Goal: Check status: Check status

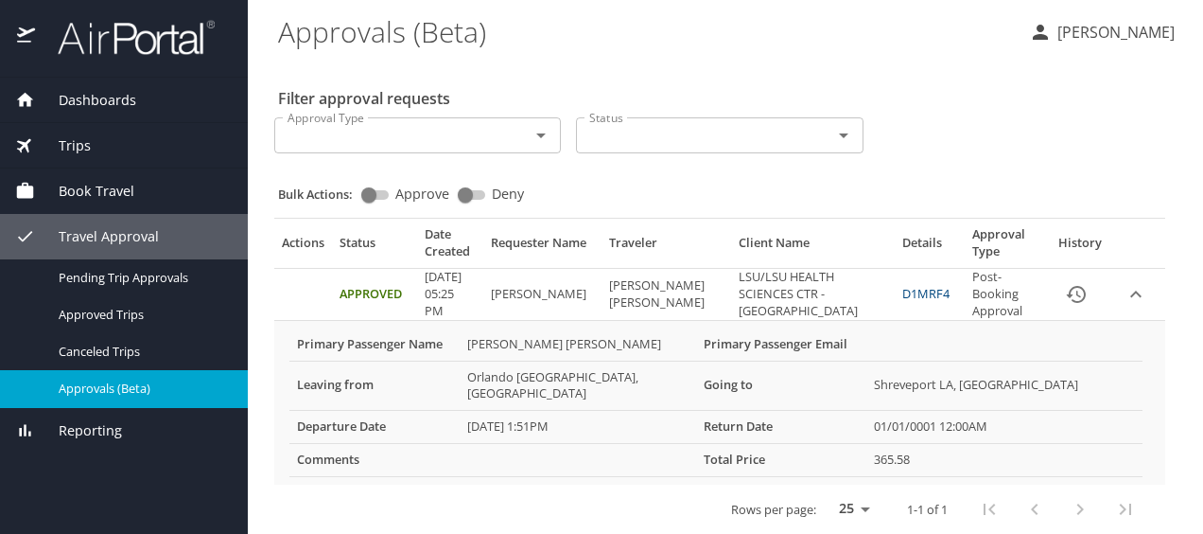
click at [503, 375] on States "Orlando FL, United States" at bounding box center [578, 385] width 237 height 50
click at [731, 299] on SHREVEPORT "LSU/LSU HEALTH SCIENCES CTR - [GEOGRAPHIC_DATA]" at bounding box center [812, 294] width 163 height 52
click at [410, 297] on td "Approved" at bounding box center [374, 294] width 85 height 52
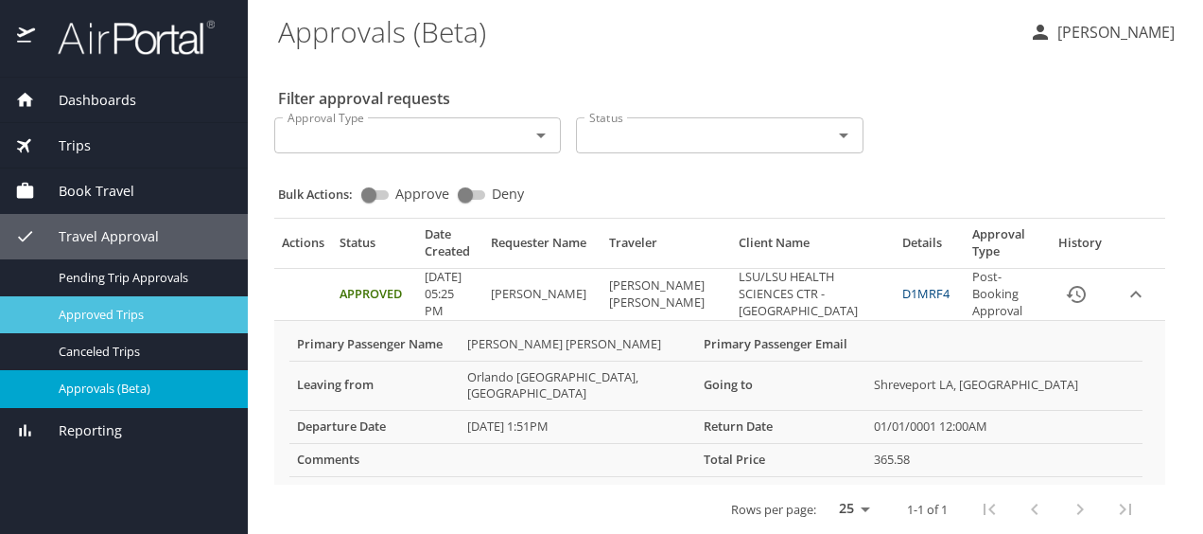
click at [171, 316] on span "Approved Trips" at bounding box center [142, 315] width 167 height 18
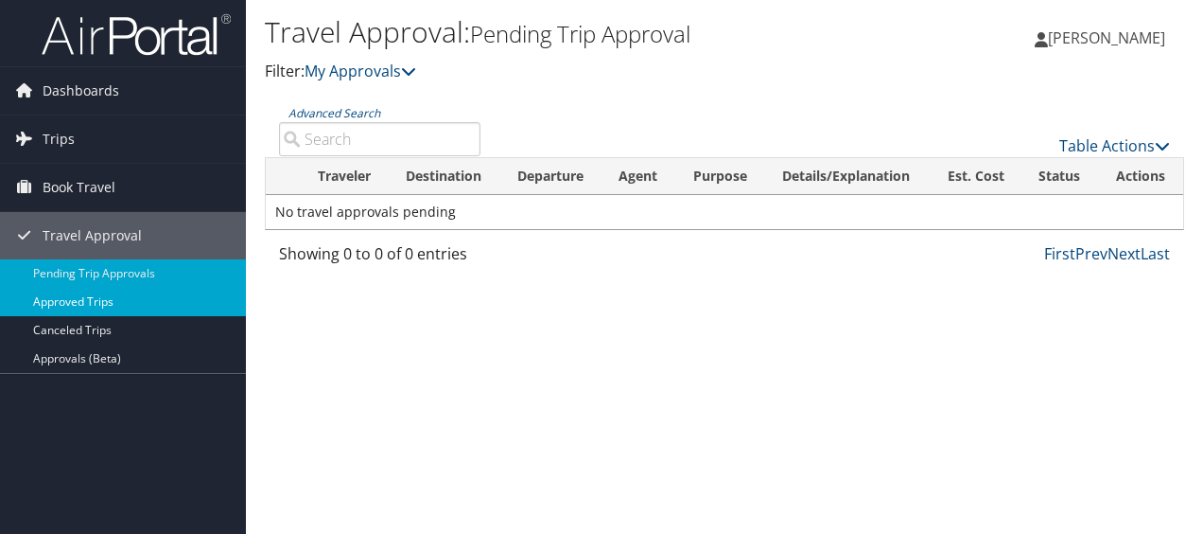
click at [119, 299] on link "Approved Trips" at bounding box center [123, 302] width 246 height 28
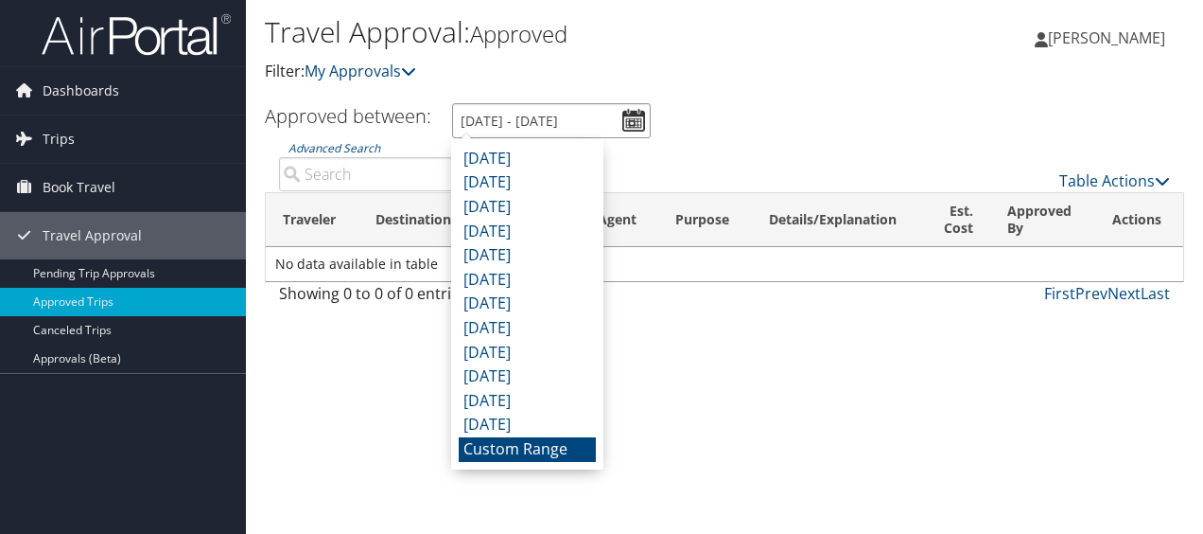
click at [637, 115] on input "7/10/2025 - 8/10/2025" at bounding box center [551, 120] width 199 height 35
click at [570, 448] on li "Custom Range" at bounding box center [527, 449] width 137 height 25
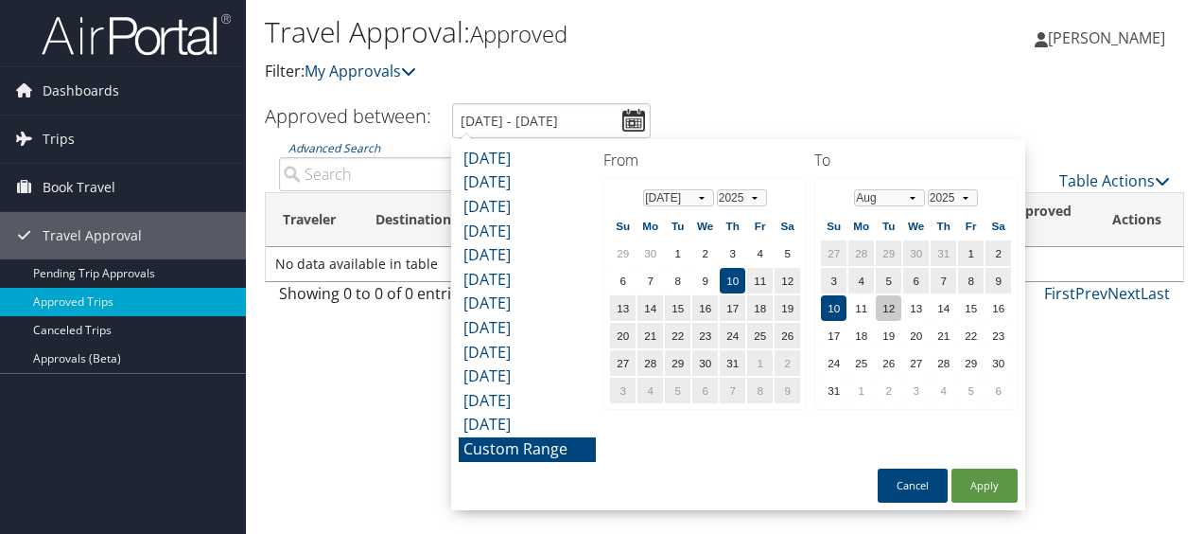
click at [882, 307] on td "12" at bounding box center [889, 308] width 26 height 26
click at [986, 485] on button "Apply" at bounding box center [985, 485] width 66 height 34
type input "7/10/2025 - 8/12/2025"
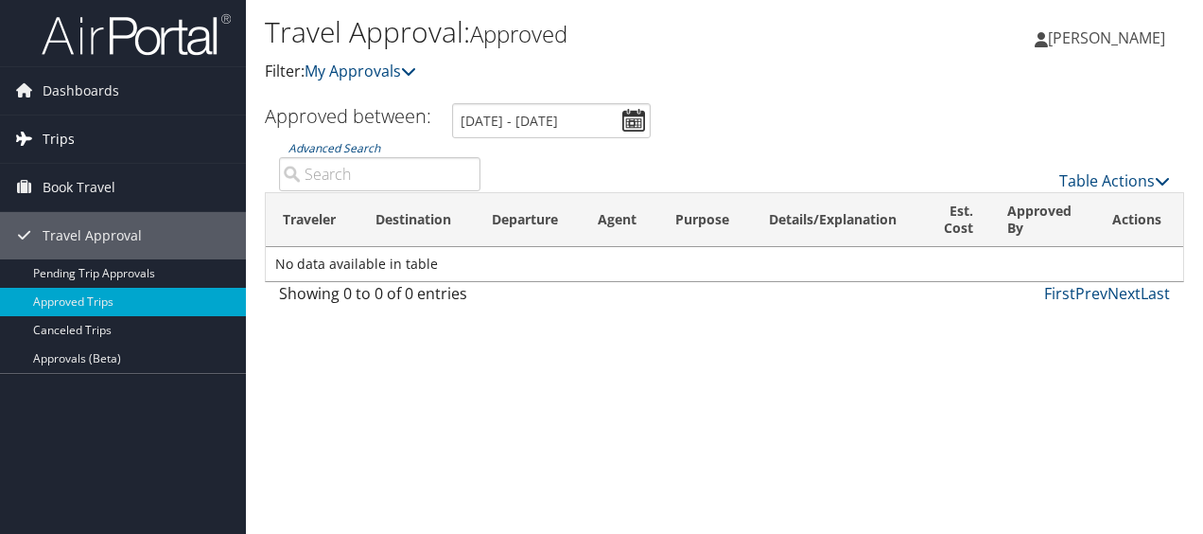
click at [161, 132] on link "Trips" at bounding box center [123, 138] width 246 height 47
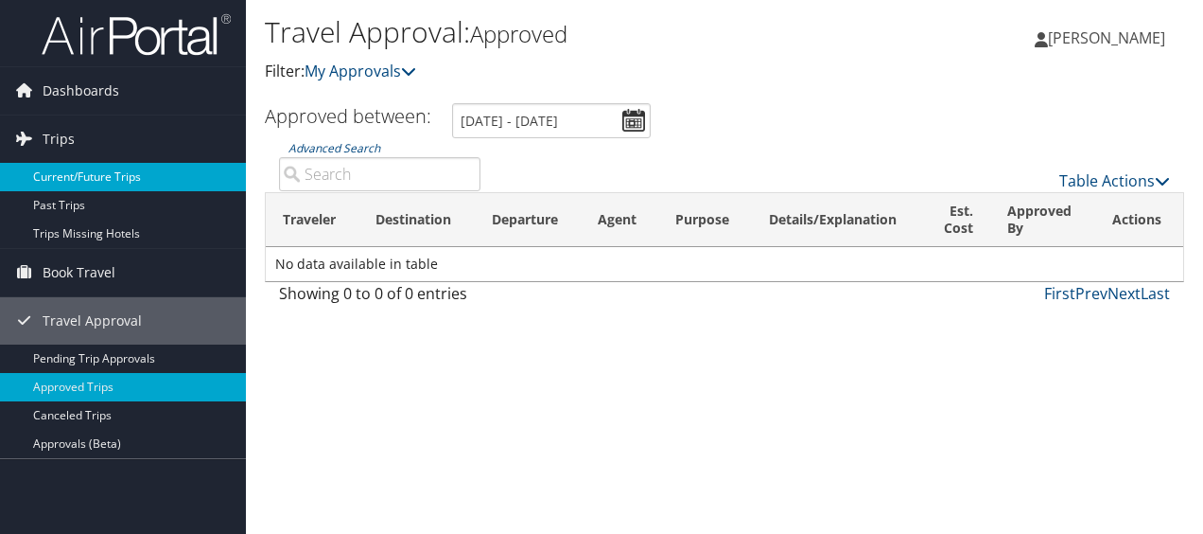
click at [152, 174] on link "Current/Future Trips" at bounding box center [123, 177] width 246 height 28
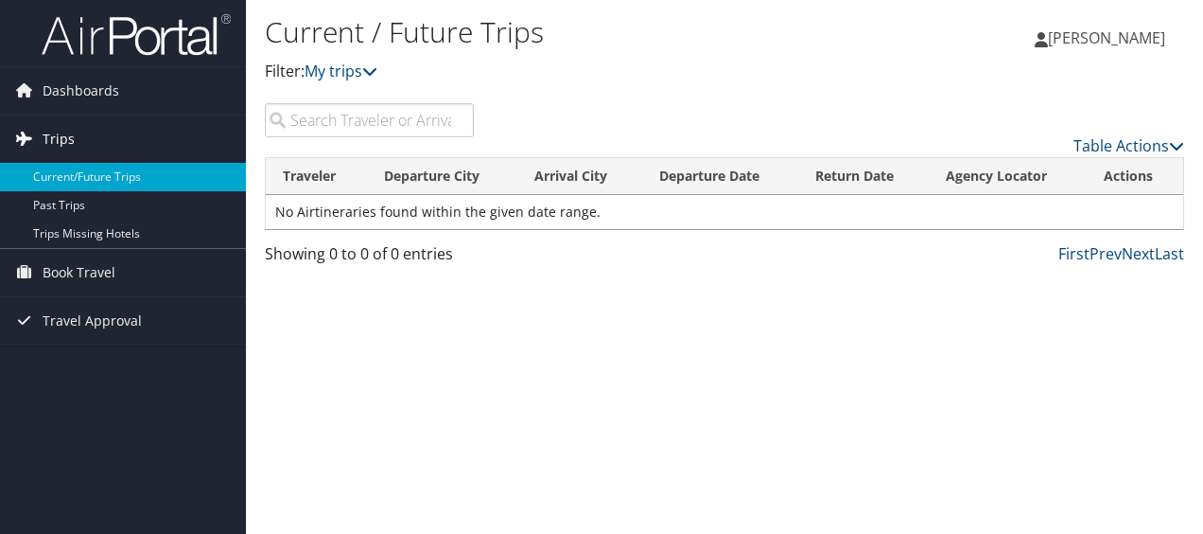
click at [69, 138] on span "Trips" at bounding box center [59, 138] width 32 height 47
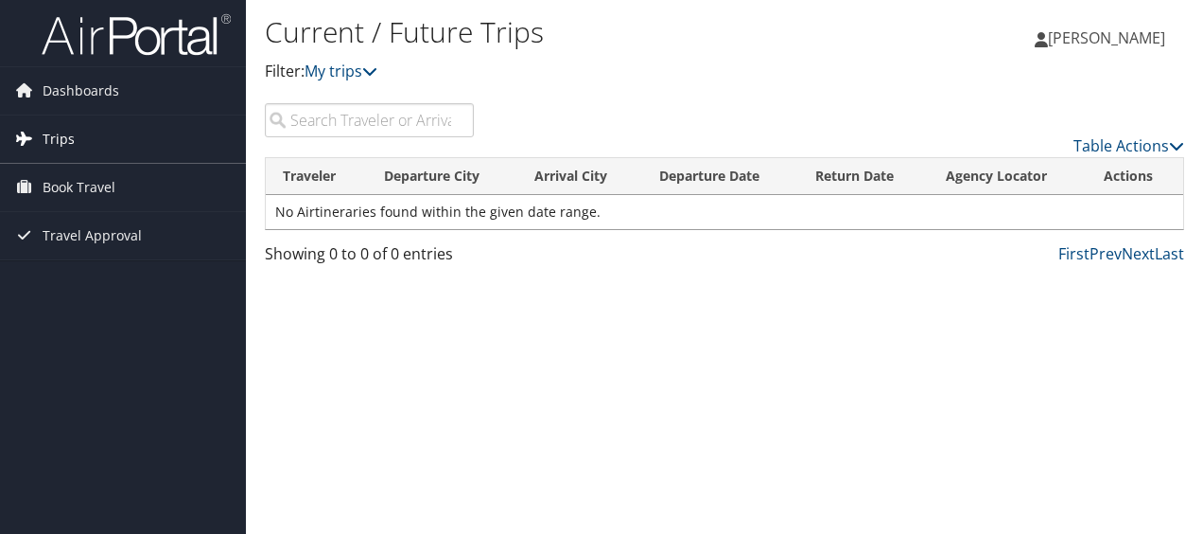
click at [69, 138] on span "Trips" at bounding box center [59, 138] width 32 height 47
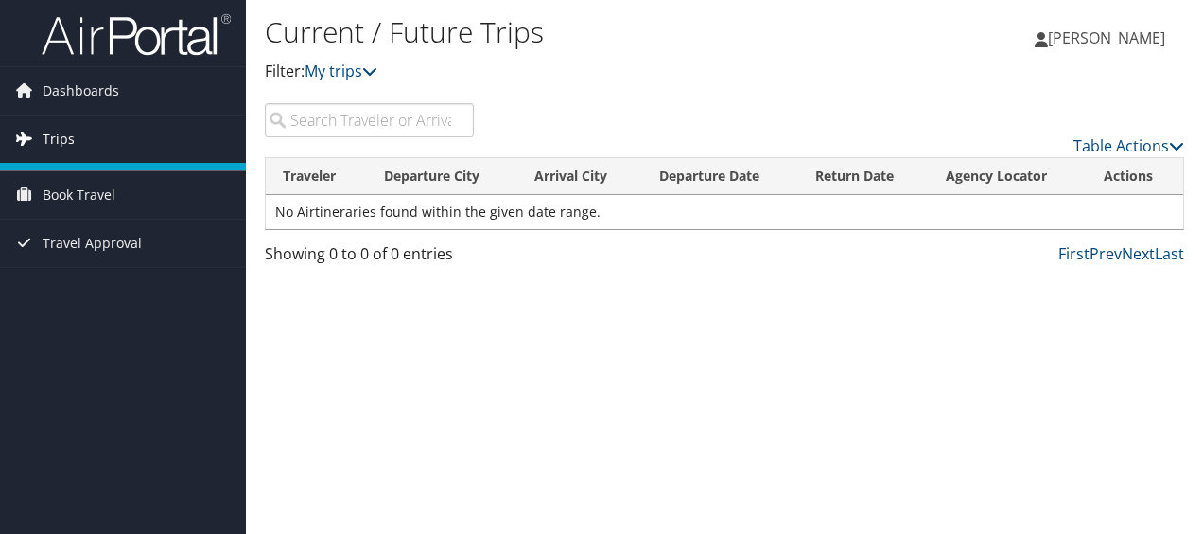
click at [69, 138] on span "Trips" at bounding box center [59, 138] width 32 height 47
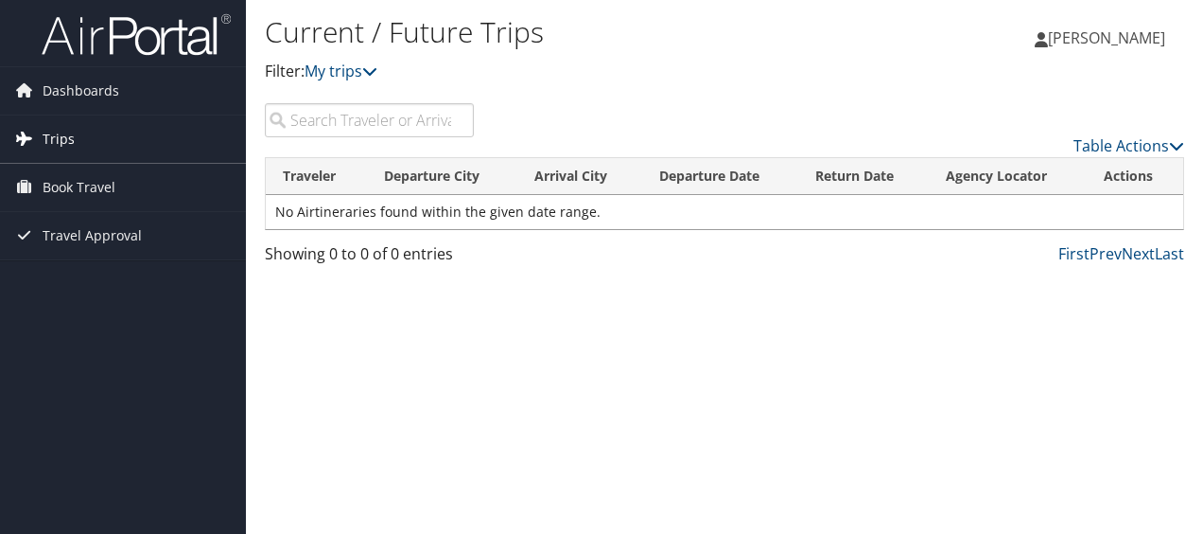
click at [69, 138] on span "Trips" at bounding box center [59, 138] width 32 height 47
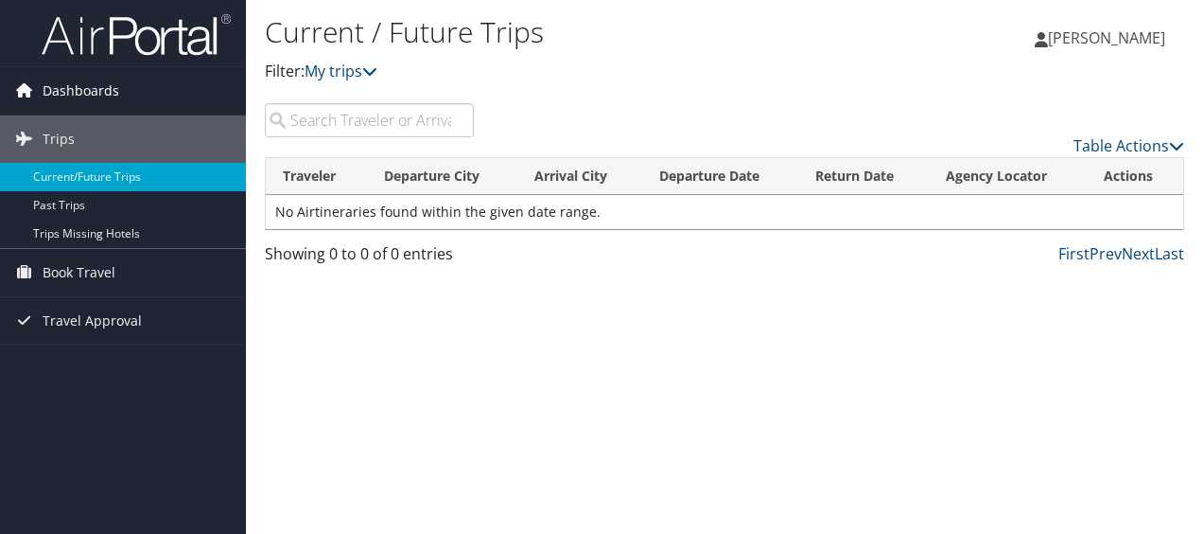
click at [98, 95] on span "Dashboards" at bounding box center [81, 90] width 77 height 47
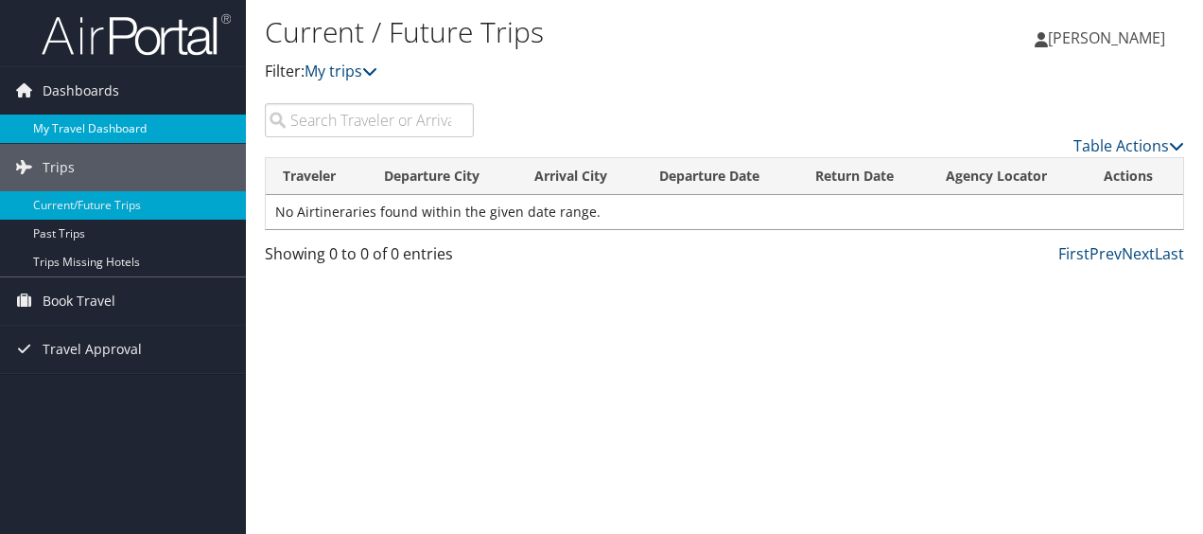
click at [132, 125] on link "My Travel Dashboard" at bounding box center [123, 128] width 246 height 28
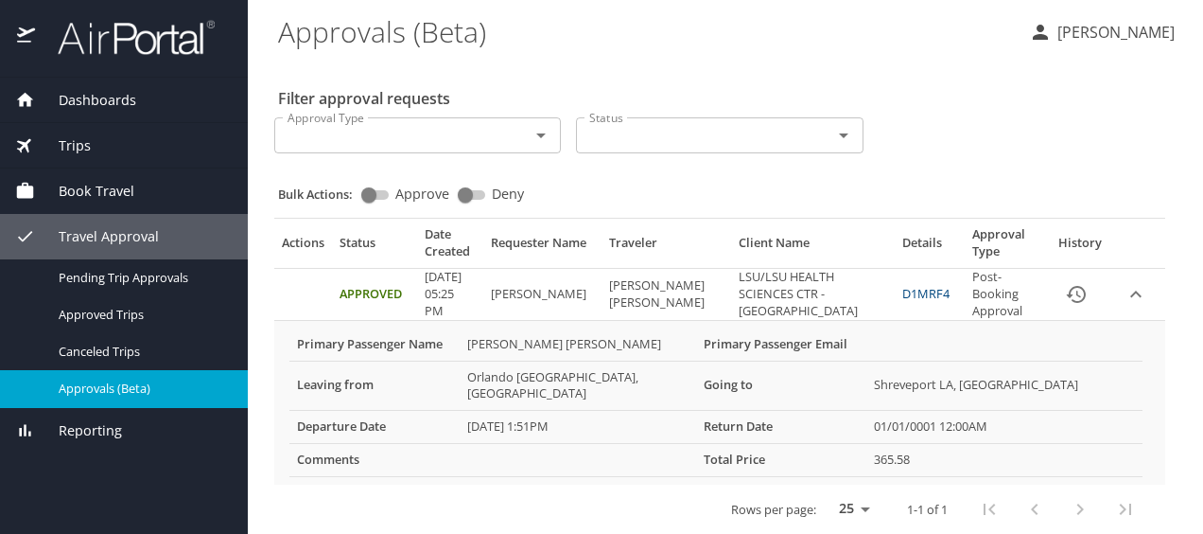
click at [903, 293] on link "D1MRF4" at bounding box center [926, 293] width 47 height 17
click at [1133, 295] on icon "expand row" at bounding box center [1136, 294] width 23 height 23
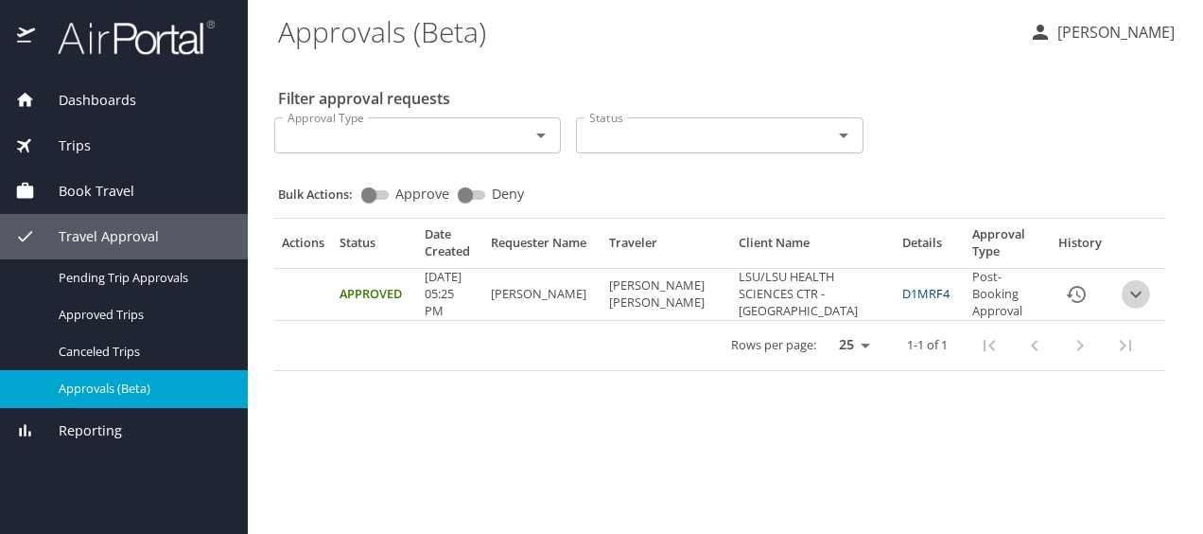
click at [1133, 295] on icon "expand row" at bounding box center [1136, 293] width 11 height 7
